Goal: Use online tool/utility: Utilize a website feature to perform a specific function

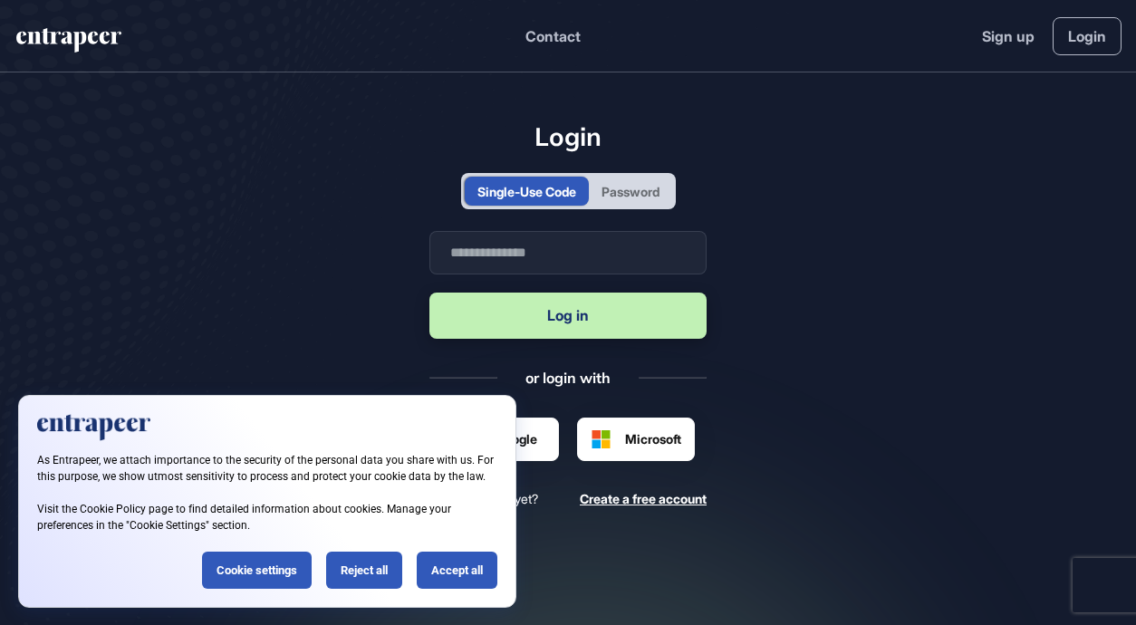
click at [460, 573] on div "Accept all" at bounding box center [457, 570] width 81 height 37
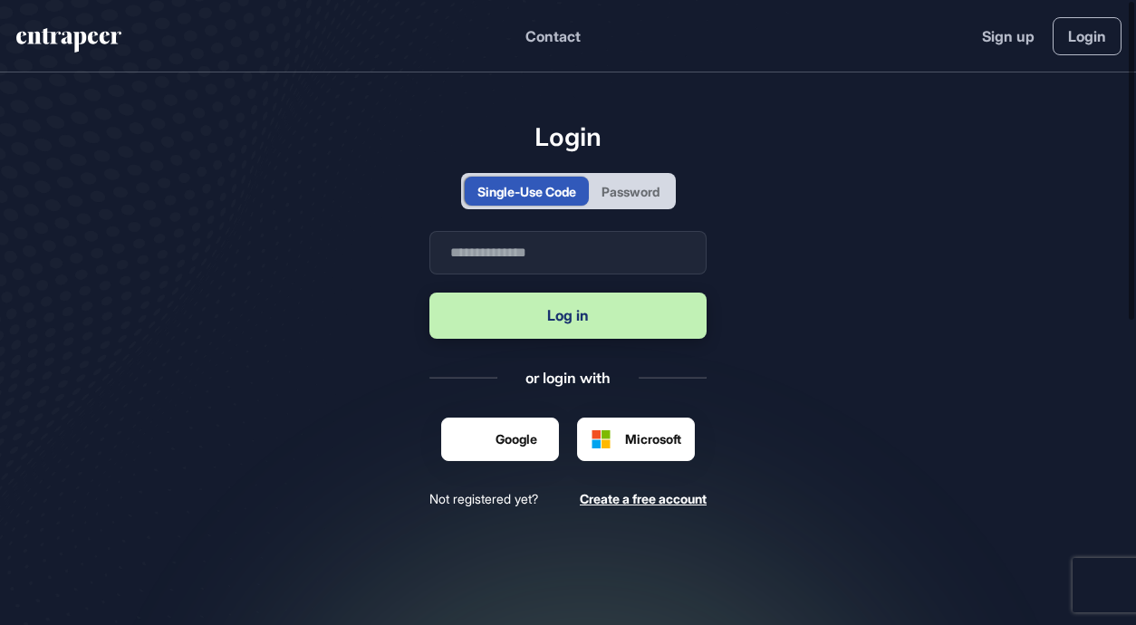
scroll to position [1, 1]
click at [528, 254] on input "text" at bounding box center [567, 252] width 277 height 43
type input "**********"
click at [467, 323] on button "Log in" at bounding box center [567, 316] width 277 height 46
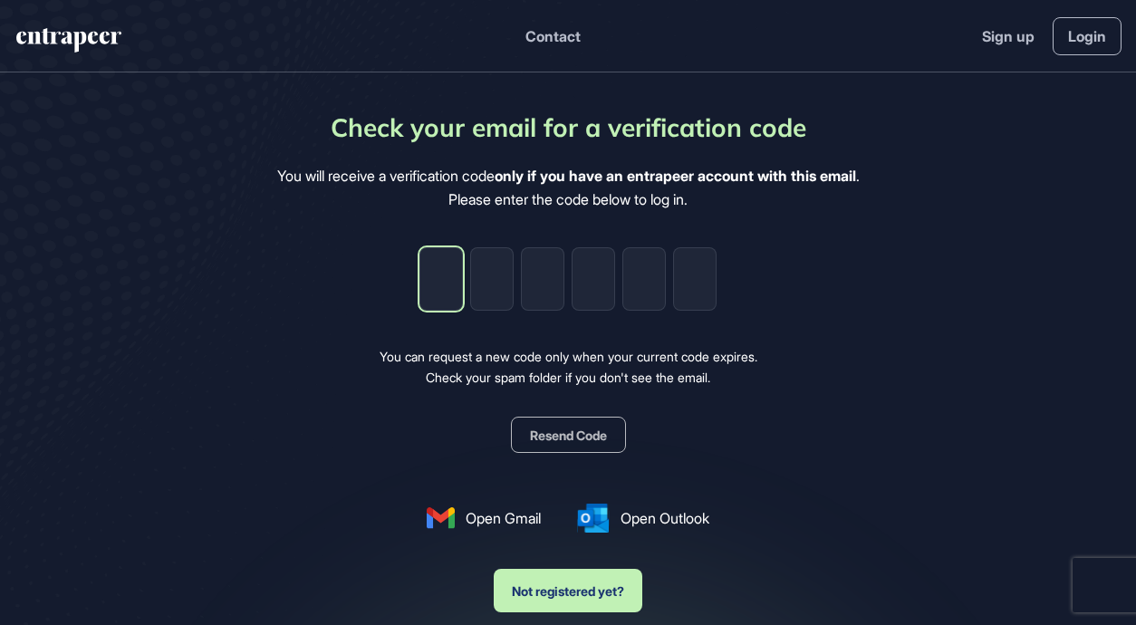
type input "*"
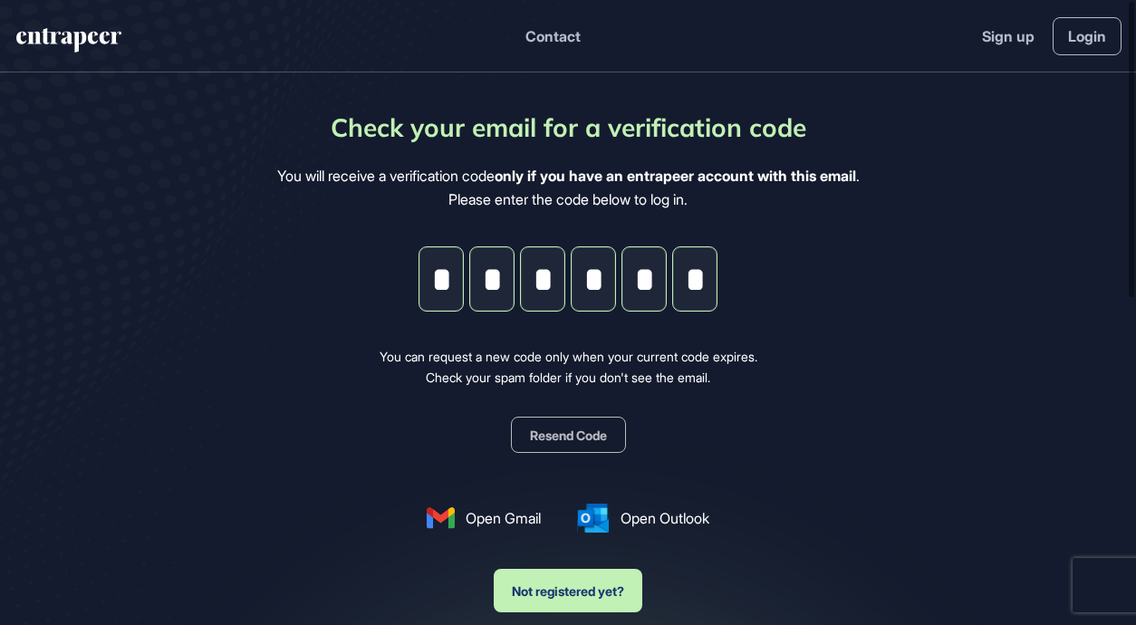
type input "*"
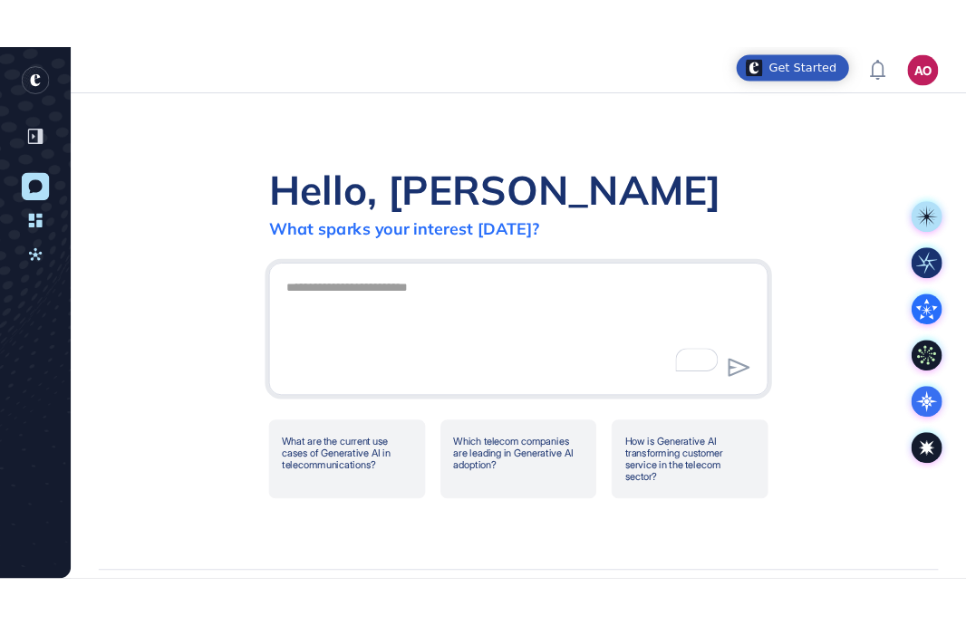
scroll to position [625, 991]
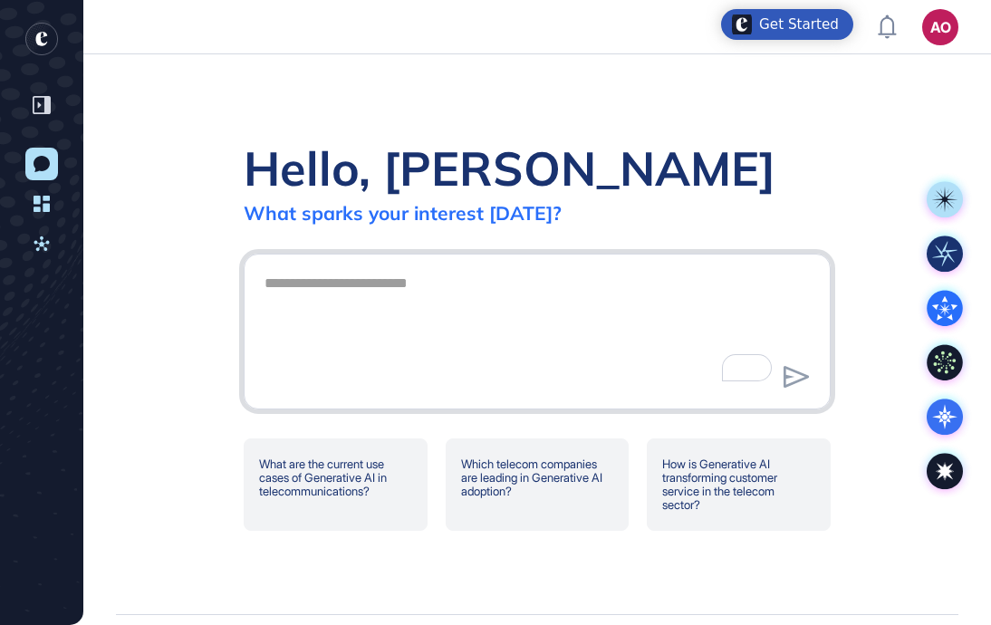
click at [445, 289] on textarea "To enrich screen reader interactions, please activate Accessibility in Grammarl…" at bounding box center [537, 328] width 567 height 127
click at [399, 294] on textarea "To enrich screen reader interactions, please activate Accessibility in Grammarl…" at bounding box center [537, 328] width 567 height 127
click at [400, 281] on textarea "To enrich screen reader interactions, please activate Accessibility in Grammarl…" at bounding box center [537, 328] width 567 height 127
click at [446, 303] on textarea "To enrich screen reader interactions, please activate Accessibility in Grammarl…" at bounding box center [537, 328] width 567 height 127
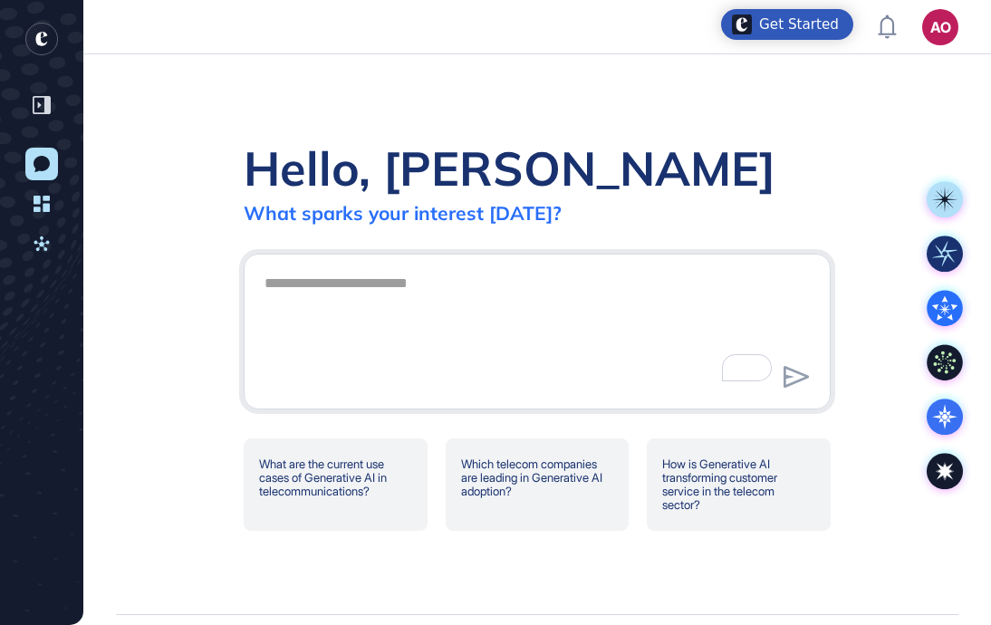
click at [659, 260] on div at bounding box center [537, 332] width 587 height 156
click at [623, 294] on textarea "To enrich screen reader interactions, please activate Accessibility in Grammarl…" at bounding box center [537, 328] width 567 height 127
click at [338, 276] on textarea "To enrich screen reader interactions, please activate Accessibility in Grammarl…" at bounding box center [537, 328] width 567 height 127
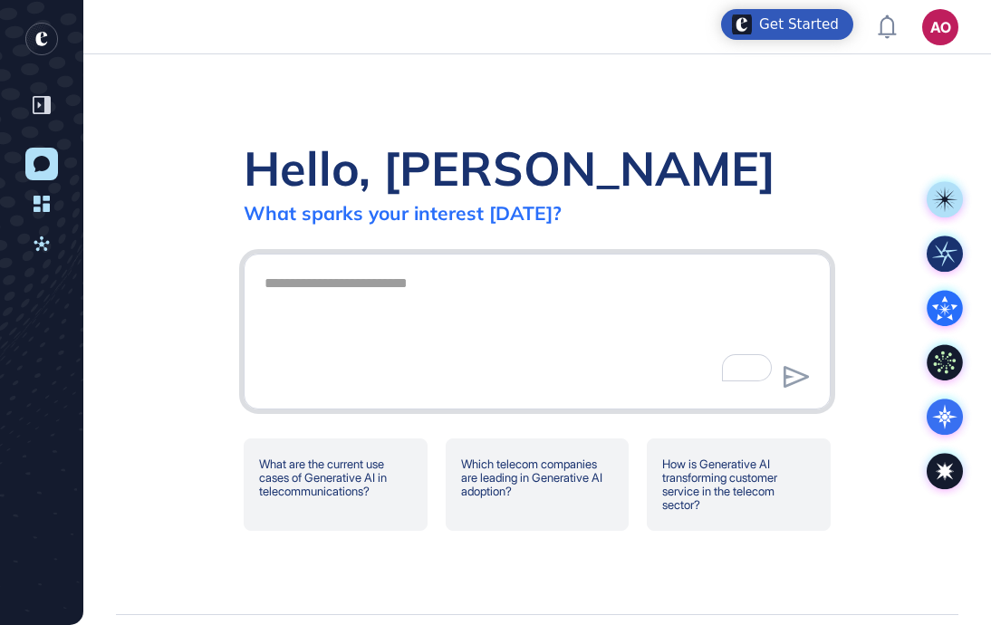
click at [499, 292] on textarea "To enrich screen reader interactions, please activate Accessibility in Grammarl…" at bounding box center [537, 328] width 567 height 127
click at [776, 151] on div "Hello, Ayda What sparks your interest today?" at bounding box center [537, 182] width 587 height 86
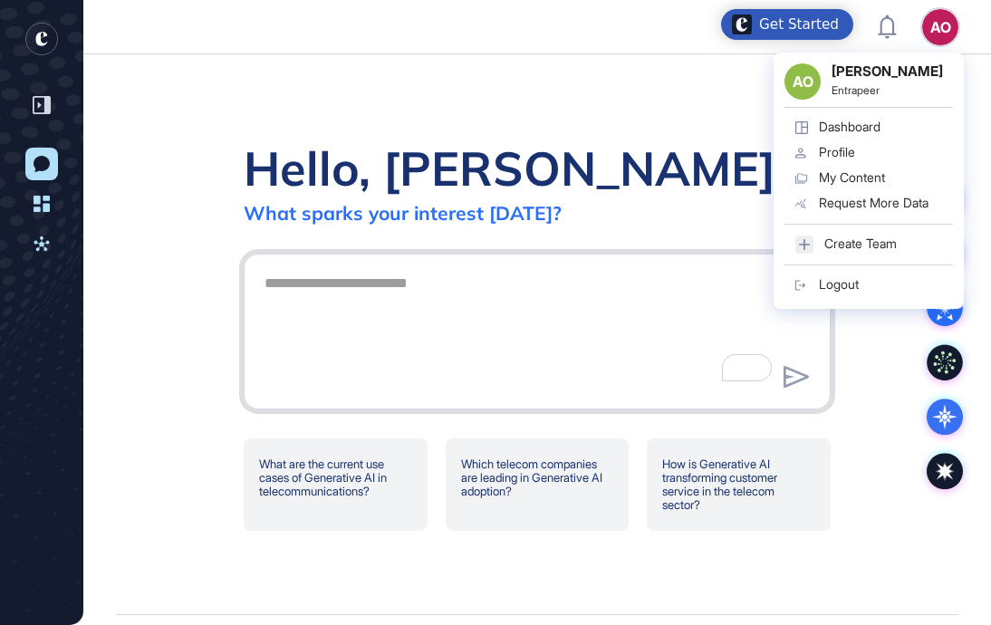
click at [332, 284] on textarea "To enrich screen reader interactions, please activate Accessibility in Grammarl…" at bounding box center [537, 328] width 567 height 127
click at [397, 298] on textarea "To enrich screen reader interactions, please activate Accessibility in Grammarl…" at bounding box center [537, 328] width 567 height 127
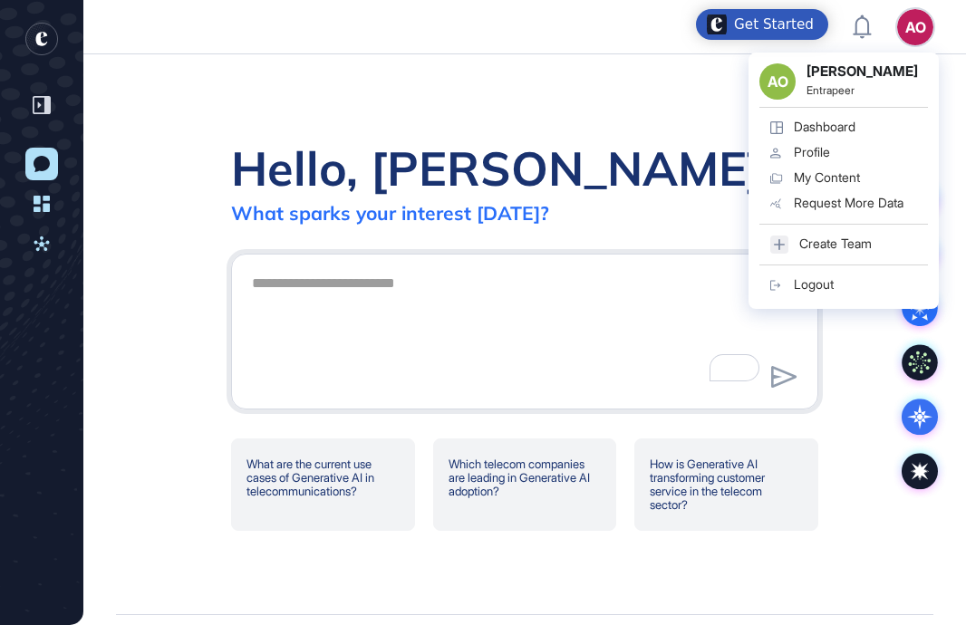
scroll to position [625, 966]
click at [342, 291] on textarea "To enrich screen reader interactions, please activate Accessibility in Grammarl…" at bounding box center [524, 328] width 567 height 127
click at [385, 274] on textarea "To enrich screen reader interactions, please activate Accessibility in Grammarl…" at bounding box center [524, 328] width 567 height 127
click at [380, 296] on textarea "To enrich screen reader interactions, please activate Accessibility in Grammarl…" at bounding box center [524, 328] width 567 height 127
click at [360, 291] on textarea "To enrich screen reader interactions, please activate Accessibility in Grammarl…" at bounding box center [524, 328] width 567 height 127
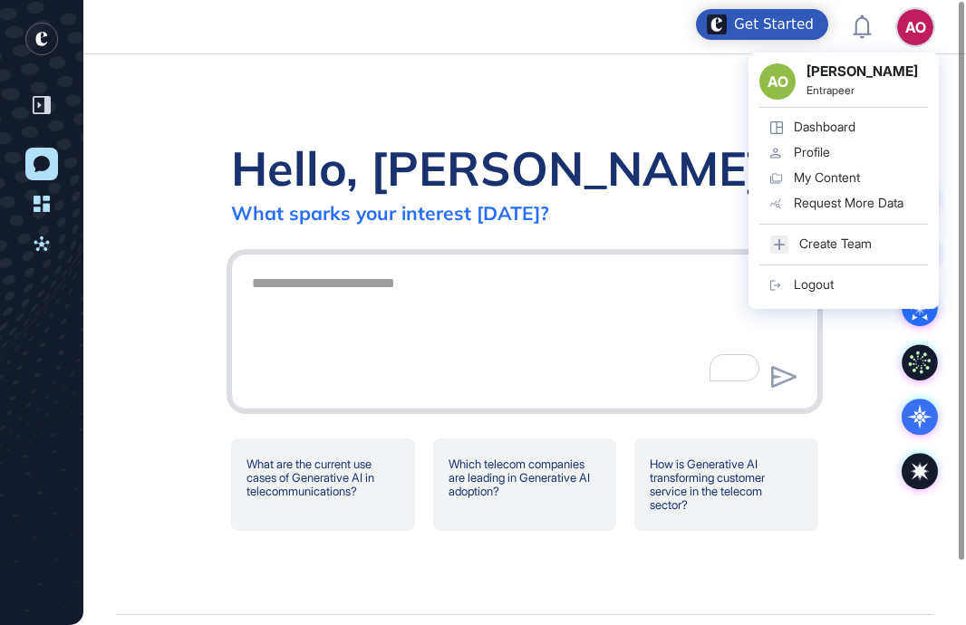
click at [360, 291] on textarea "To enrich screen reader interactions, please activate Accessibility in Grammarl…" at bounding box center [524, 328] width 567 height 127
click at [910, 53] on div "AO Ayda Ozisik Entrapeer Dashboard Profile My Content Request More Data Create …" at bounding box center [843, 181] width 190 height 256
click at [758, 25] on div "Get Started" at bounding box center [774, 24] width 80 height 18
click at [603, 293] on textarea "To enrich screen reader interactions, please activate Accessibility in Grammarl…" at bounding box center [524, 328] width 567 height 127
